Goal: Book appointment/travel/reservation

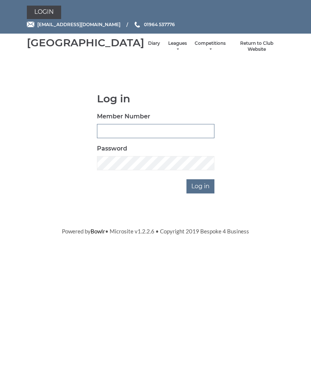
click at [130, 137] on input "Member Number" at bounding box center [156, 131] width 118 height 14
type input "0684"
click at [205, 193] on input "Log in" at bounding box center [201, 186] width 28 height 14
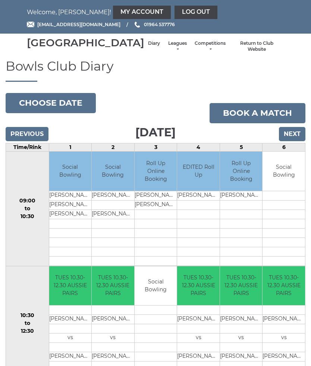
click at [265, 122] on link "Book a match" at bounding box center [258, 113] width 96 height 20
click at [66, 112] on button "Choose date" at bounding box center [51, 103] width 90 height 20
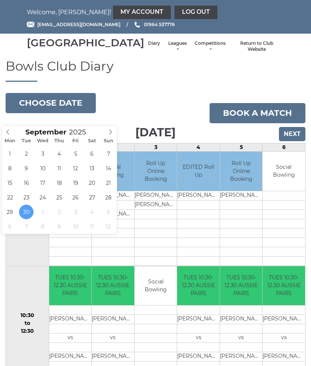
click at [112, 133] on icon at bounding box center [110, 131] width 5 height 5
type input "[DATE]"
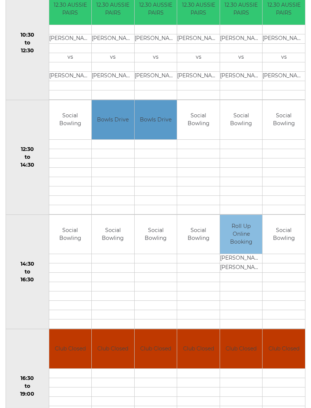
scroll to position [280, 0]
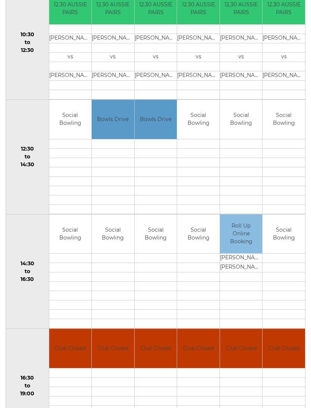
click at [158, 246] on td "Social Bowling" at bounding box center [156, 234] width 43 height 39
click at [165, 248] on td "Social Bowling" at bounding box center [156, 234] width 43 height 39
click at [162, 273] on td at bounding box center [156, 267] width 43 height 9
click at [165, 319] on td at bounding box center [156, 314] width 43 height 9
click at [164, 319] on td at bounding box center [156, 314] width 43 height 9
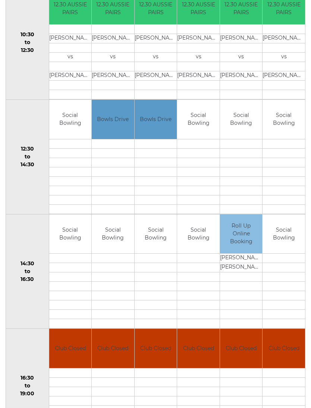
click at [168, 251] on td "Social Bowling" at bounding box center [156, 234] width 43 height 39
click at [164, 248] on td "Social Bowling" at bounding box center [156, 234] width 43 height 39
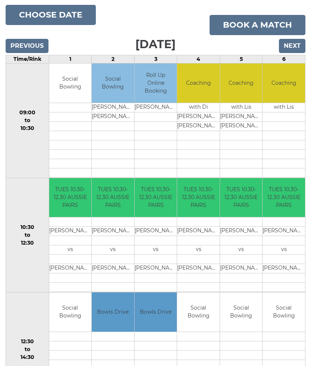
scroll to position [74, 0]
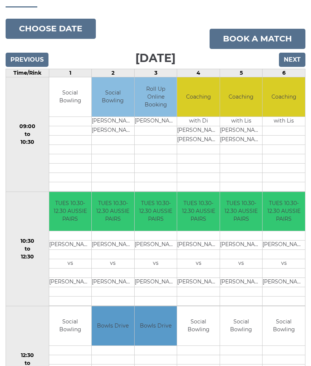
click at [262, 48] on link "Book a match" at bounding box center [258, 39] width 96 height 20
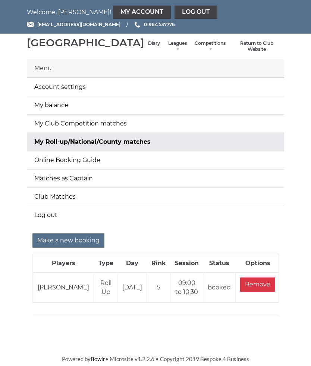
click at [76, 248] on input "Make a new booking" at bounding box center [68, 240] width 72 height 14
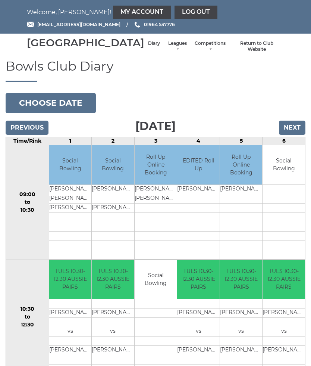
click at [0, 0] on div "Book slot" at bounding box center [0, 0] width 0 height 0
click at [293, 135] on input "Next" at bounding box center [292, 128] width 27 height 14
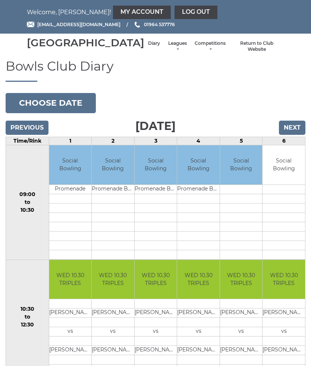
click at [297, 135] on input "Next" at bounding box center [292, 128] width 27 height 14
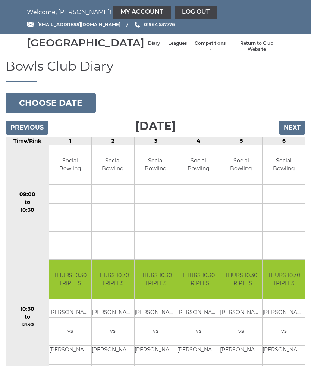
click at [298, 133] on input "Next" at bounding box center [292, 128] width 27 height 14
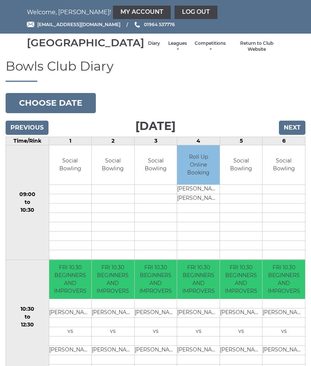
click at [295, 135] on input "Next" at bounding box center [292, 128] width 27 height 14
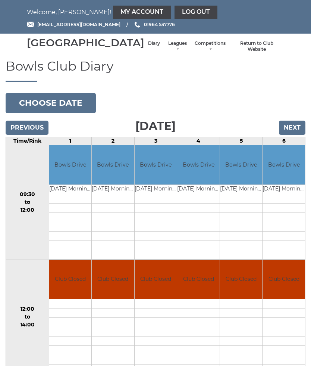
click at [294, 135] on input "Next" at bounding box center [292, 128] width 27 height 14
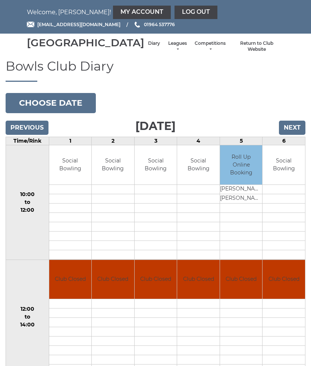
click at [296, 135] on input "Next" at bounding box center [292, 128] width 27 height 14
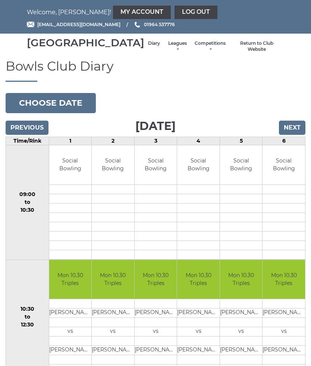
click at [292, 135] on input "Next" at bounding box center [292, 128] width 27 height 14
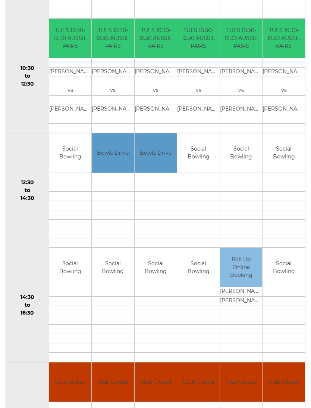
scroll to position [241, 0]
click at [0, 0] on link "Book slot" at bounding box center [0, 0] width 0 height 0
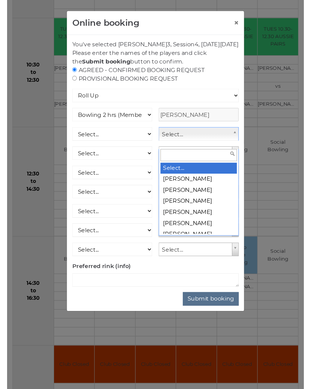
scroll to position [241, 0]
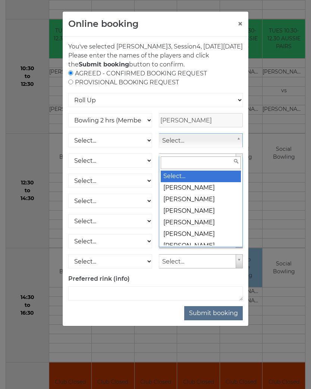
click at [240, 162] on input "text" at bounding box center [201, 162] width 80 height 13
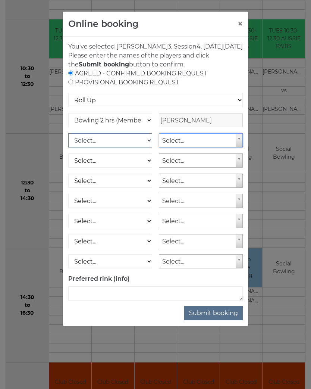
click at [148, 148] on select "Select... Club Competition (Member) Club Competition (Visitor) National (Member…" at bounding box center [110, 140] width 84 height 14
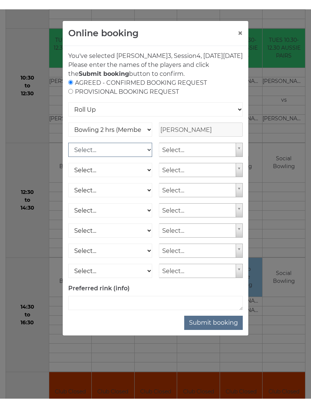
scroll to position [241, 0]
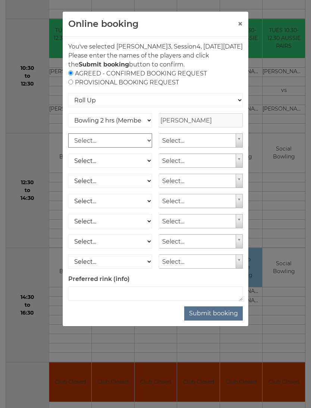
select select "0_50"
click at [175, 148] on input "text" at bounding box center [201, 140] width 84 height 14
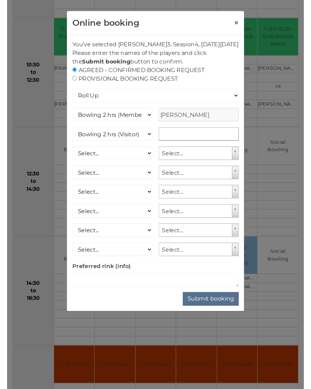
scroll to position [241, 0]
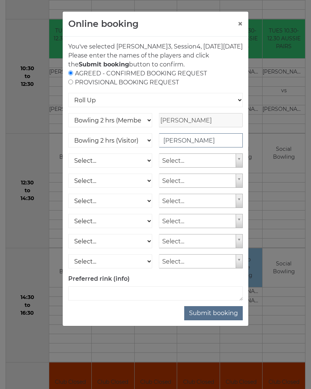
type input "Andrew Horsey"
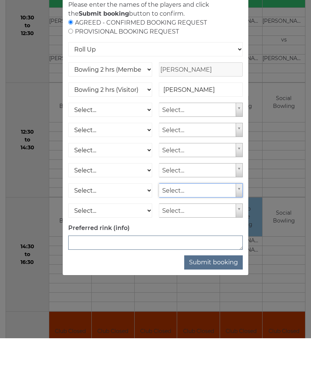
click at [100, 286] on textarea at bounding box center [155, 293] width 175 height 14
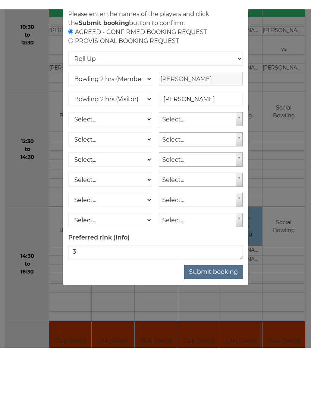
scroll to position [292, 0]
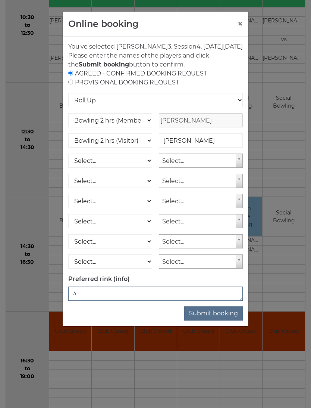
type textarea "3"
click at [222, 320] on button "Submit booking" at bounding box center [214, 313] width 59 height 14
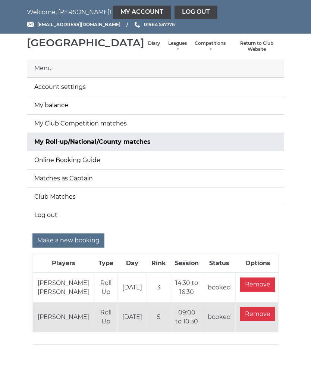
click at [175, 12] on link "Log out" at bounding box center [196, 12] width 43 height 13
